Goal: Task Accomplishment & Management: Manage account settings

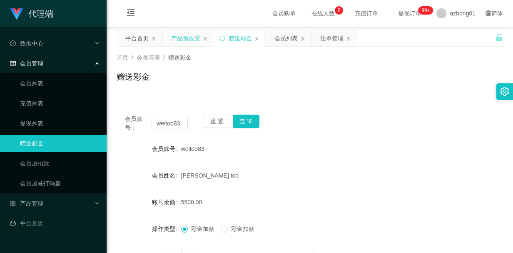
click at [184, 40] on div "产品预设置" at bounding box center [185, 38] width 29 height 16
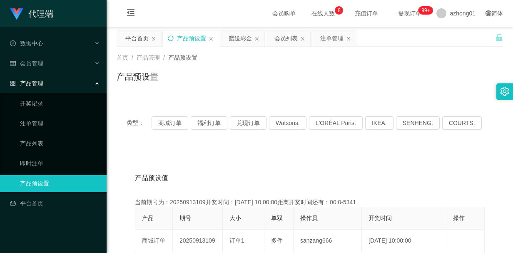
click at [170, 38] on icon "图标: sync" at bounding box center [171, 38] width 6 height 6
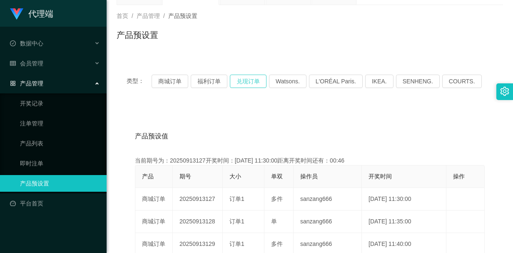
scroll to position [83, 0]
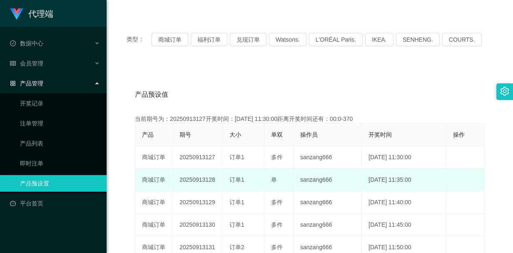
click at [472, 188] on td "编 辑 限制投注" at bounding box center [465, 180] width 38 height 22
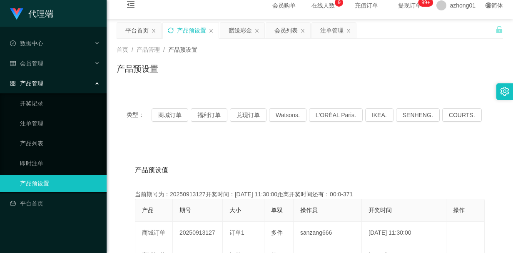
scroll to position [0, 0]
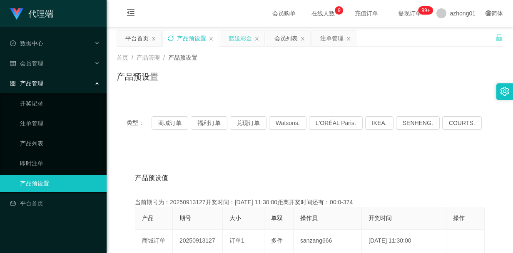
click at [231, 40] on div "赠送彩金" at bounding box center [239, 38] width 23 height 16
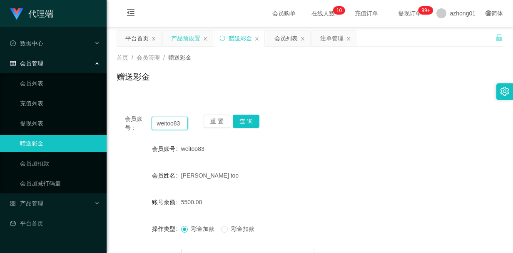
click at [170, 126] on input "weitoo83" at bounding box center [169, 122] width 36 height 13
paste input "ArhYin"
type input "ArhYin"
click at [246, 121] on button "查 询" at bounding box center [246, 120] width 27 height 13
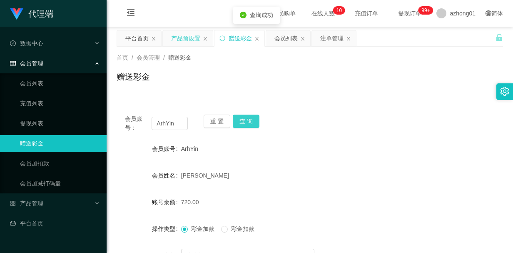
click at [246, 121] on button "查 询" at bounding box center [246, 120] width 27 height 13
click at [246, 121] on button "查 询" at bounding box center [251, 120] width 36 height 13
click at [246, 121] on button "查 询" at bounding box center [246, 120] width 27 height 13
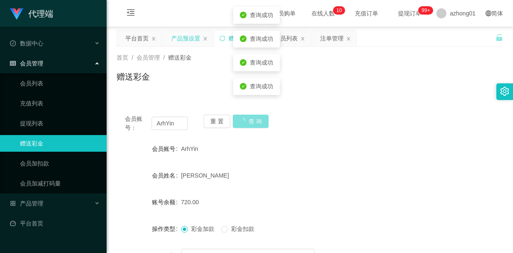
click at [246, 121] on button "查 询" at bounding box center [251, 120] width 36 height 13
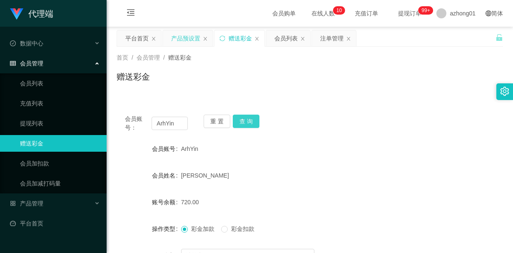
click at [246, 122] on button "查 询" at bounding box center [246, 120] width 27 height 13
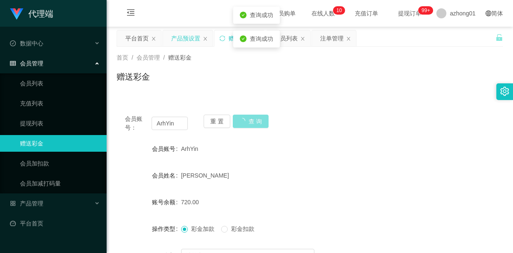
click at [246, 122] on button "查 询" at bounding box center [251, 120] width 36 height 13
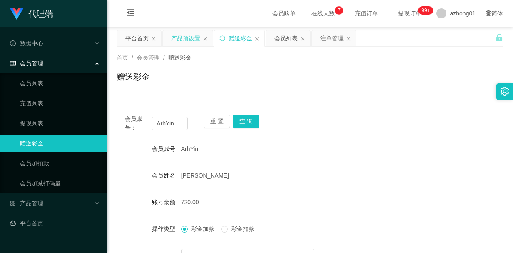
click at [319, 86] on div "赠送彩金" at bounding box center [309, 79] width 386 height 19
click at [295, 76] on div "赠送彩金" at bounding box center [309, 79] width 386 height 19
click at [32, 82] on link "会员列表" at bounding box center [60, 83] width 80 height 17
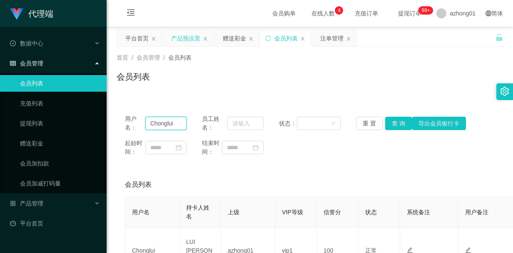
click at [166, 121] on input "Chonglui" at bounding box center [165, 122] width 41 height 13
paste input "ArhYin"
type input "ArhYin"
click at [394, 124] on button "查 询" at bounding box center [398, 122] width 27 height 13
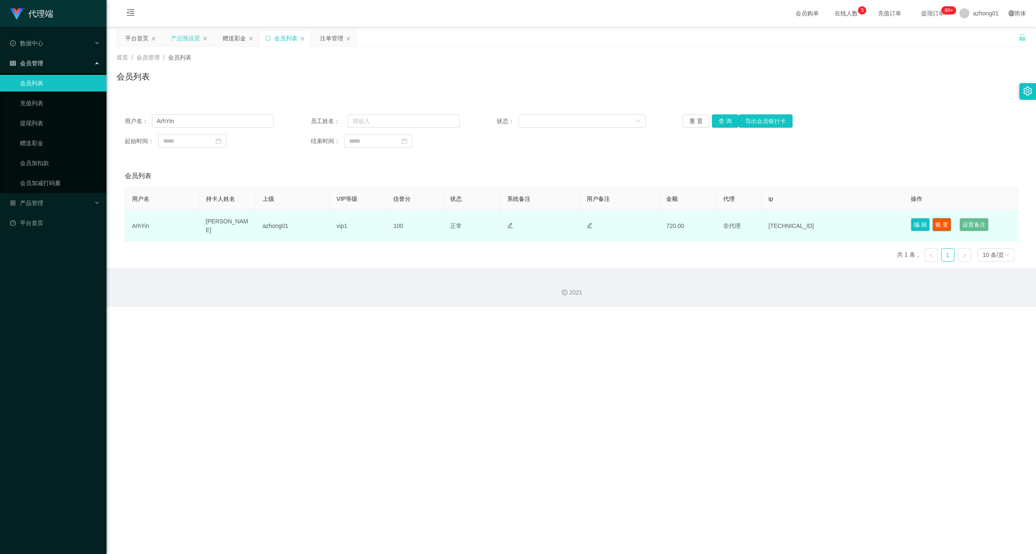
click at [512, 226] on button "账 变" at bounding box center [941, 224] width 19 height 13
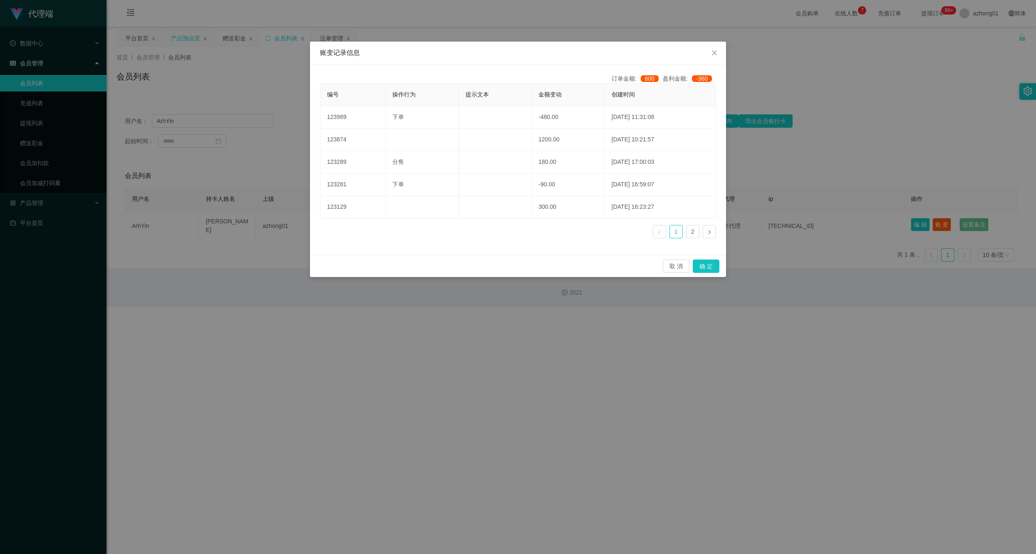
click at [512, 252] on div "账变记录信息 订单金额: 600 盈利金额: -360 编号 操作行为 提示文本 金额变动 创建时间 123989 下单 -480.00 [DATE] 11:…" at bounding box center [518, 277] width 1036 height 554
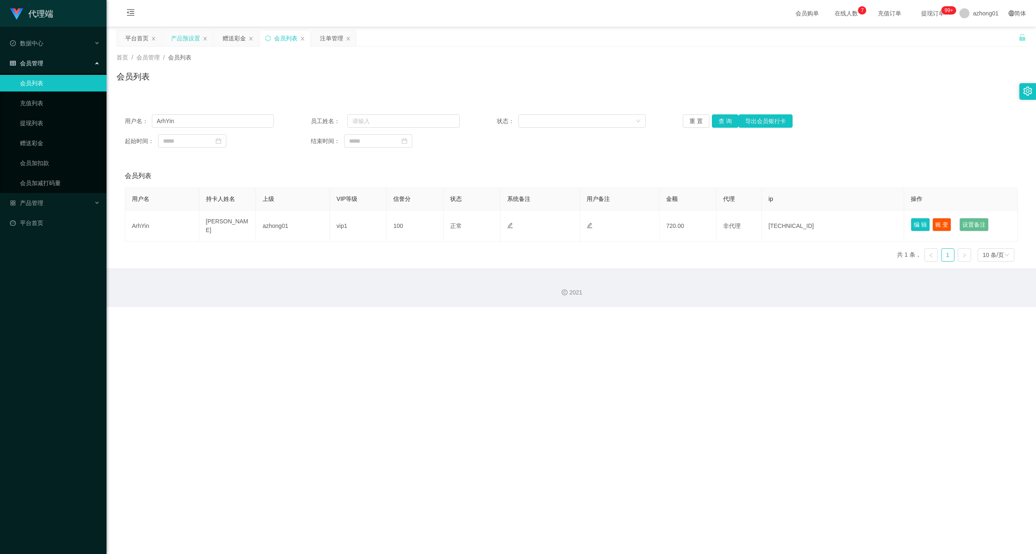
click at [76, 62] on div "会员管理" at bounding box center [53, 63] width 107 height 17
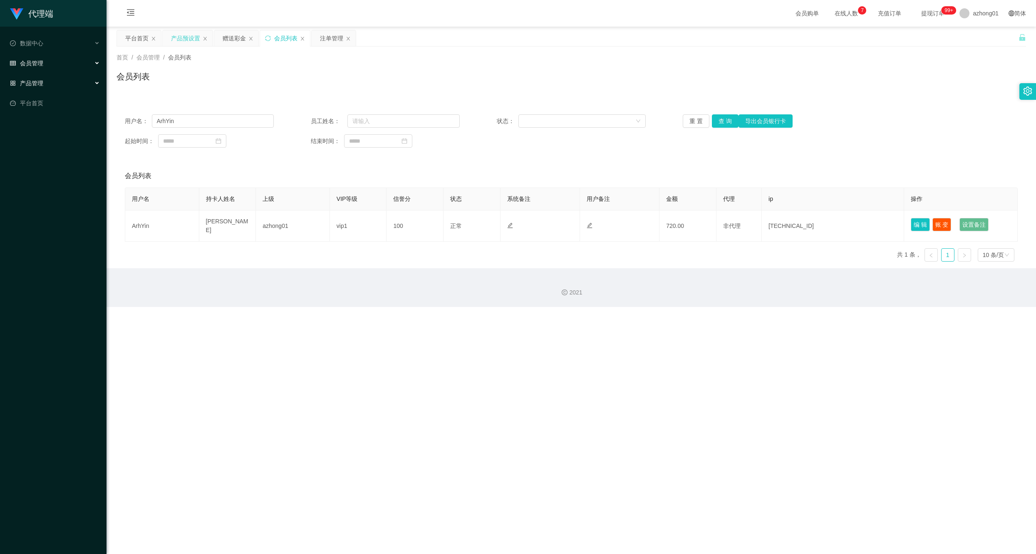
click at [62, 87] on div "产品管理" at bounding box center [53, 83] width 107 height 17
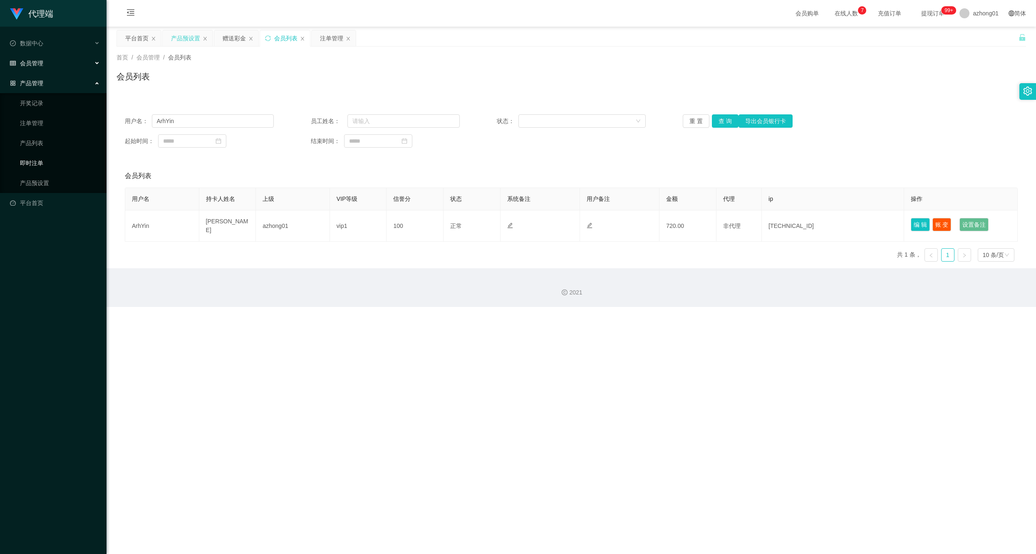
click at [37, 163] on link "即时注单" at bounding box center [60, 163] width 80 height 17
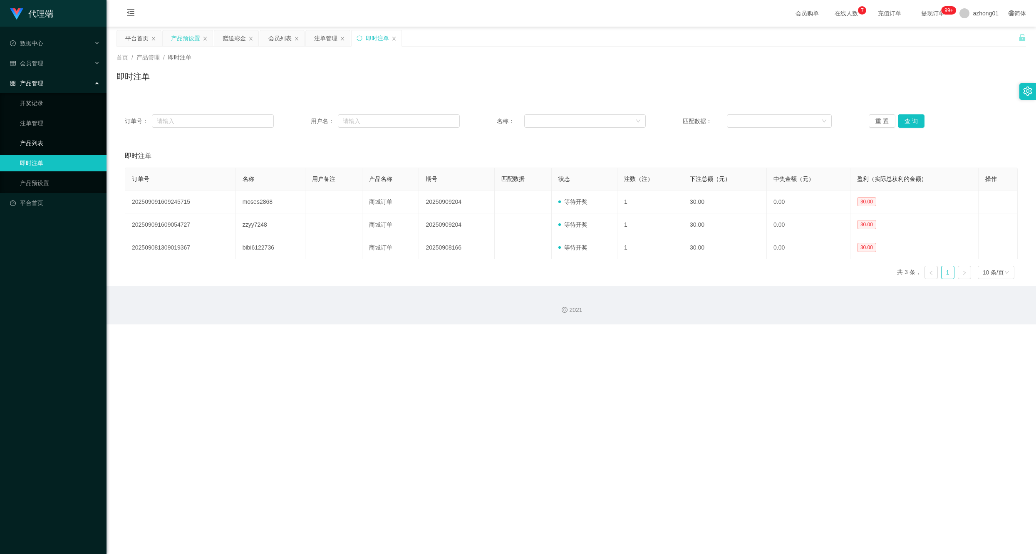
click at [35, 144] on link "产品列表" at bounding box center [60, 143] width 80 height 17
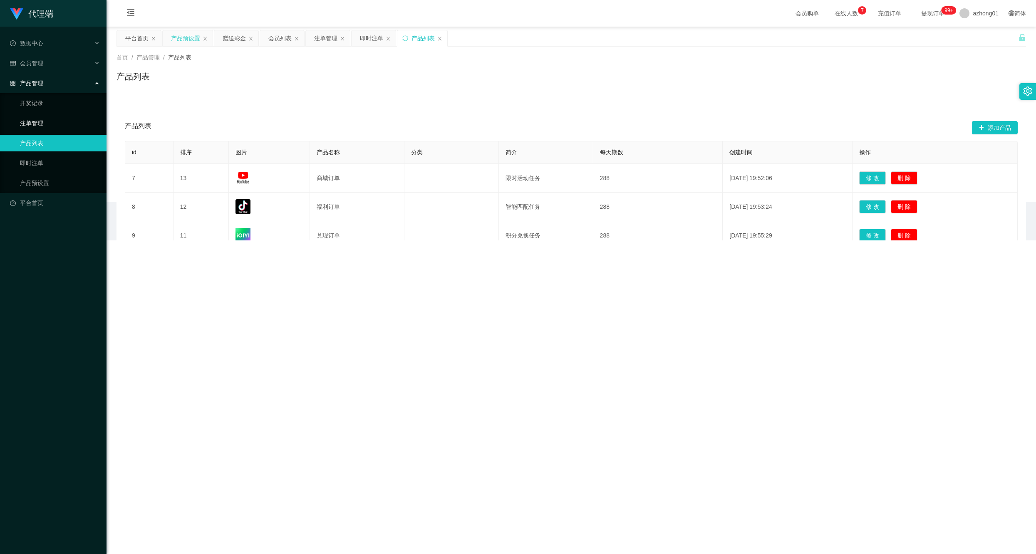
click at [35, 123] on link "注单管理" at bounding box center [60, 123] width 80 height 17
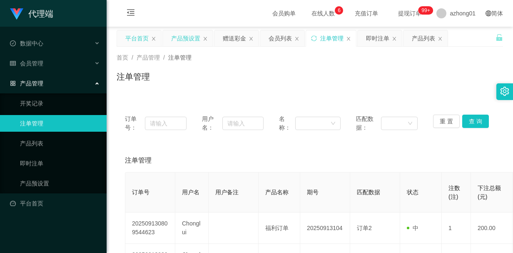
click at [134, 40] on div "平台首页" at bounding box center [136, 38] width 23 height 16
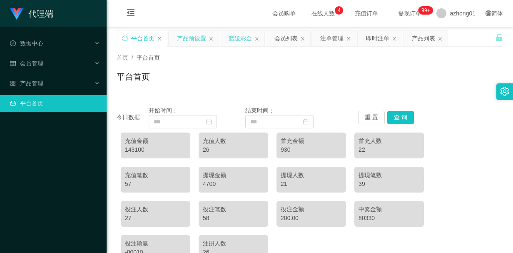
click at [234, 40] on div "赠送彩金" at bounding box center [239, 38] width 23 height 16
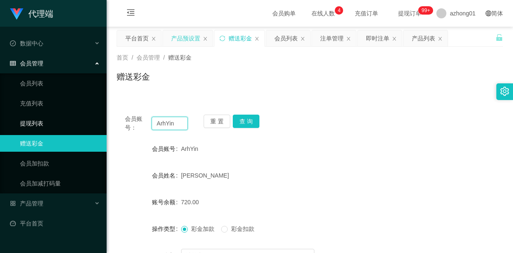
drag, startPoint x: 176, startPoint y: 123, endPoint x: 97, endPoint y: 123, distance: 79.5
click at [88, 123] on section "代理端 数据中心 员工统计 团队统计 会员管理 会员列表 充值列表 提现列表 赠送彩金 会员加扣款 会员加减打码量 产品管理 开奖记录 注单管理 产品列表 即…" at bounding box center [256, 173] width 513 height 347
click at [243, 119] on button "查 询" at bounding box center [246, 120] width 27 height 13
click at [243, 119] on div "重 置 查 询" at bounding box center [234, 122] width 63 height 17
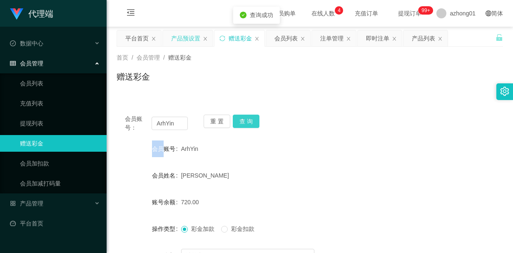
click at [243, 119] on button "查 询" at bounding box center [246, 120] width 27 height 13
click at [243, 119] on div "重 置 查 询" at bounding box center [234, 122] width 63 height 17
click at [243, 119] on button "查 询" at bounding box center [246, 120] width 27 height 13
click at [243, 119] on div "重 置 查 询" at bounding box center [234, 122] width 63 height 17
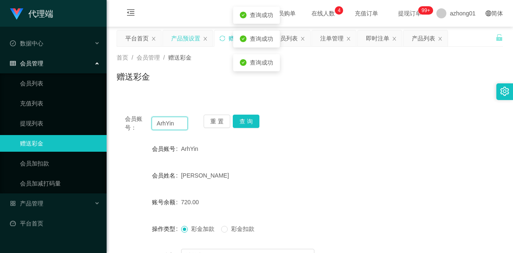
click at [180, 121] on input "ArhYin" at bounding box center [169, 122] width 36 height 13
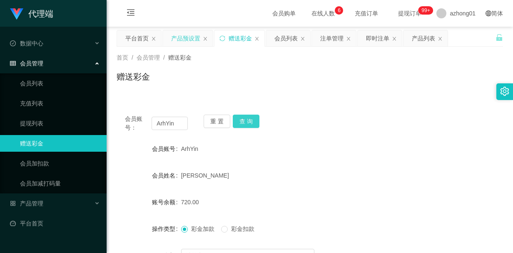
click at [240, 123] on button "查 询" at bounding box center [246, 120] width 27 height 13
click at [240, 123] on div "重 置 查 询" at bounding box center [234, 122] width 63 height 17
click at [240, 123] on button "查 询" at bounding box center [251, 120] width 36 height 13
click at [240, 123] on button "查 询" at bounding box center [246, 120] width 27 height 13
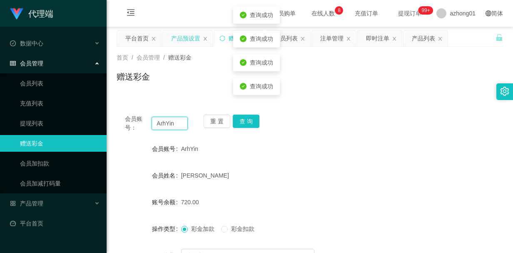
drag, startPoint x: 240, startPoint y: 123, endPoint x: 153, endPoint y: 120, distance: 87.8
click at [153, 120] on input "ArhYin" at bounding box center [169, 122] width 36 height 13
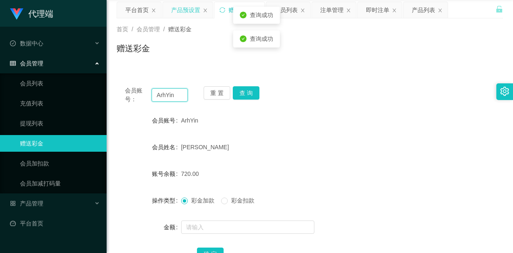
scroll to position [42, 0]
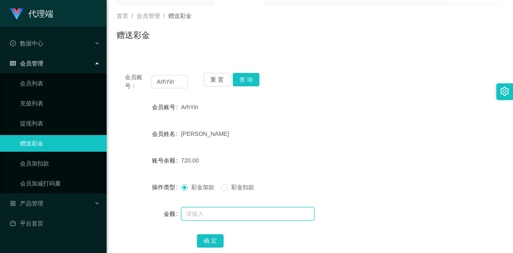
click at [206, 217] on input "text" at bounding box center [247, 213] width 133 height 13
type input "960"
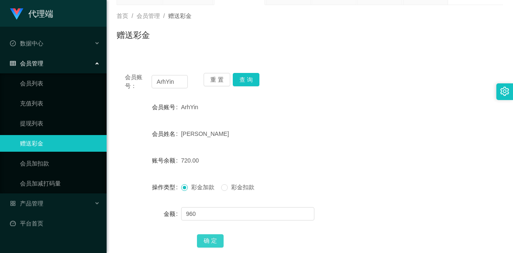
click at [215, 244] on button "确 定" at bounding box center [210, 240] width 27 height 13
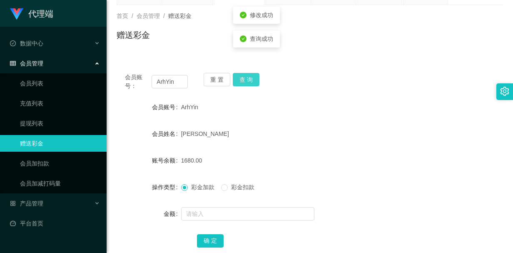
click at [246, 79] on button "查 询" at bounding box center [246, 79] width 27 height 13
click at [303, 158] on div "1680.00" at bounding box center [293, 160] width 225 height 17
click at [241, 80] on button "查 询" at bounding box center [246, 79] width 27 height 13
click at [241, 80] on div "重 置 查 询" at bounding box center [234, 81] width 63 height 17
click at [241, 80] on button "查 询" at bounding box center [246, 79] width 27 height 13
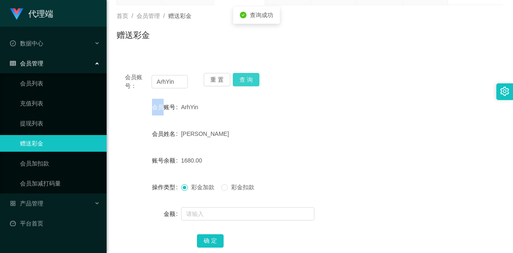
click at [241, 79] on button "查 询" at bounding box center [246, 79] width 27 height 13
click at [241, 79] on div "重 置 查 询" at bounding box center [234, 81] width 63 height 17
click at [241, 79] on button "查 询" at bounding box center [246, 79] width 27 height 13
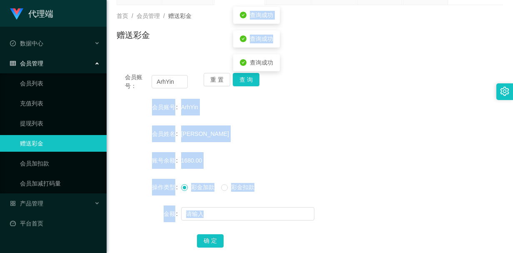
click at [241, 79] on div "重 置 查 询" at bounding box center [234, 81] width 63 height 17
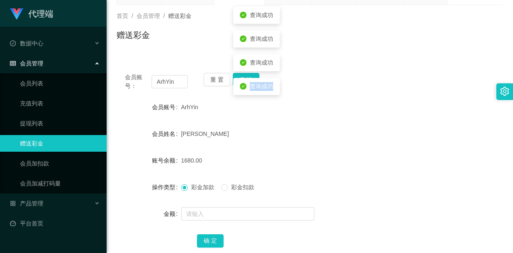
click at [241, 79] on div "查询成功" at bounding box center [256, 86] width 47 height 17
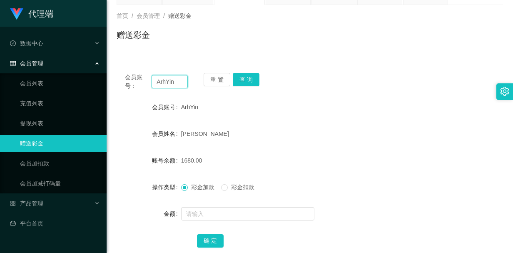
click at [170, 85] on input "ArhYin" at bounding box center [169, 81] width 36 height 13
click at [249, 82] on button "查 询" at bounding box center [246, 79] width 27 height 13
click at [249, 82] on button "查 询" at bounding box center [251, 79] width 36 height 13
click at [249, 82] on button "查 询" at bounding box center [246, 79] width 27 height 13
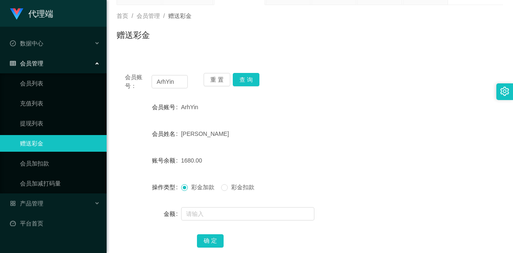
click at [320, 177] on form "会员账号 ArhYin 会员姓名 [PERSON_NAME] 账号余额 1680.00 操作类型 彩金加款 彩金扣款 金额 确 定" at bounding box center [309, 174] width 386 height 150
click at [241, 83] on button "查 询" at bounding box center [246, 79] width 27 height 13
click at [243, 80] on button "查 询" at bounding box center [246, 79] width 27 height 13
